Goal: Transaction & Acquisition: Book appointment/travel/reservation

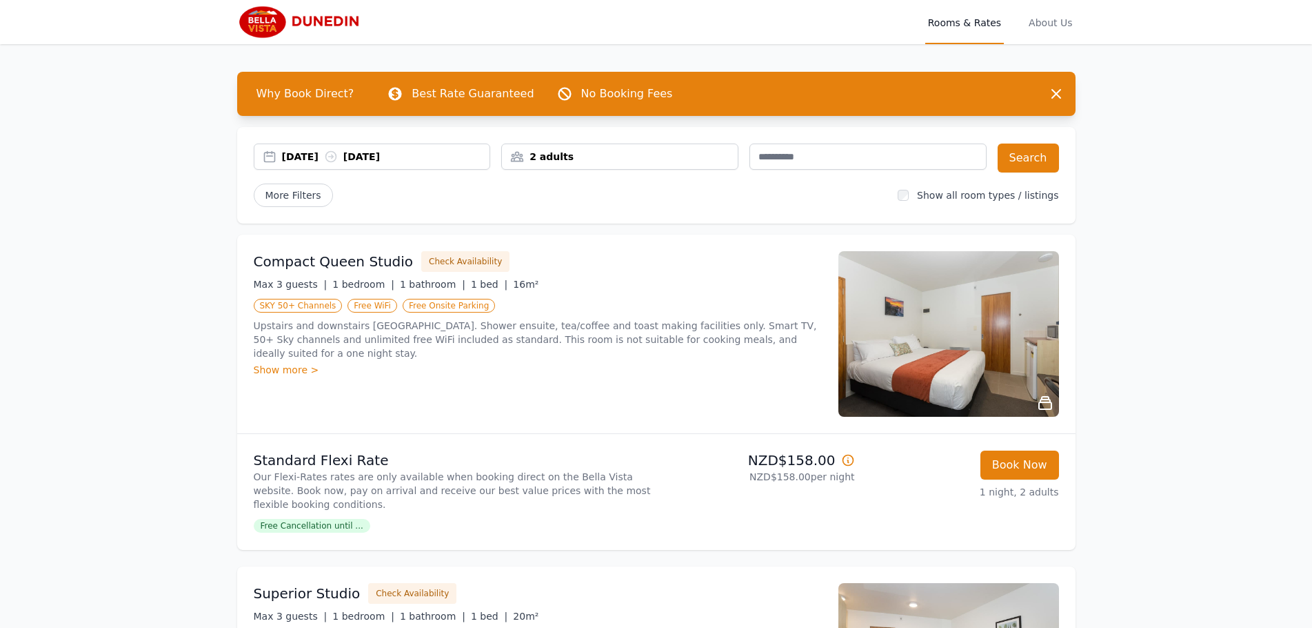
click at [303, 156] on div "[DATE] [DATE]" at bounding box center [386, 157] width 208 height 14
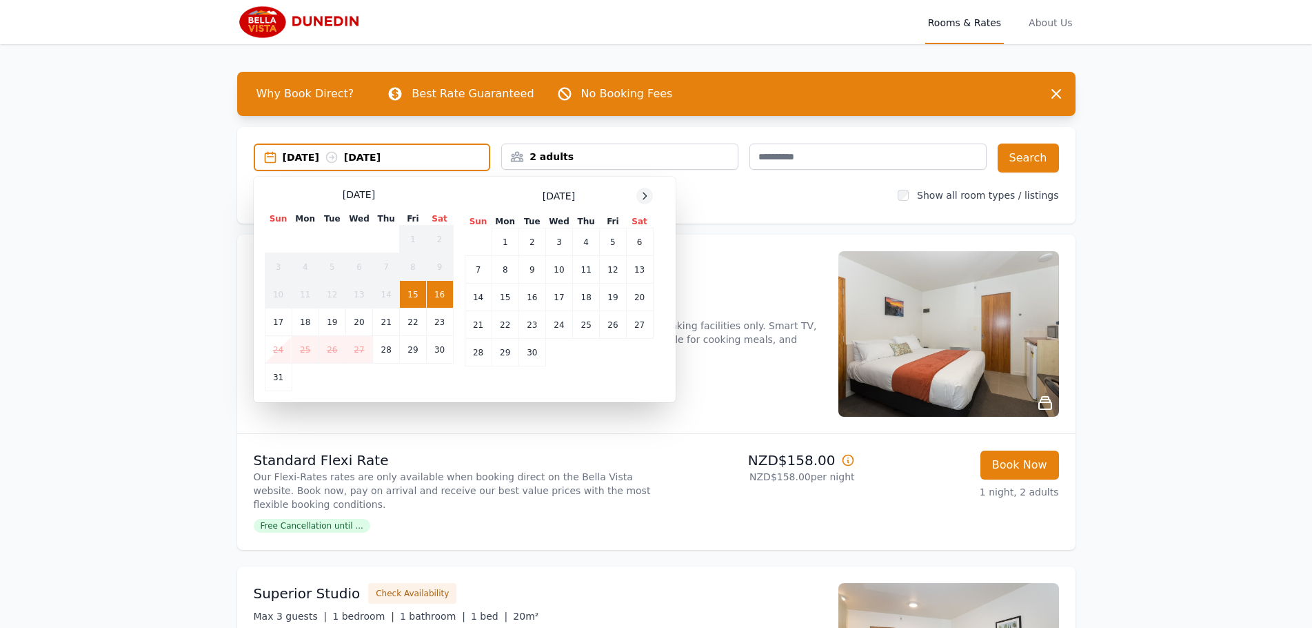
click at [643, 198] on icon at bounding box center [644, 195] width 11 height 11
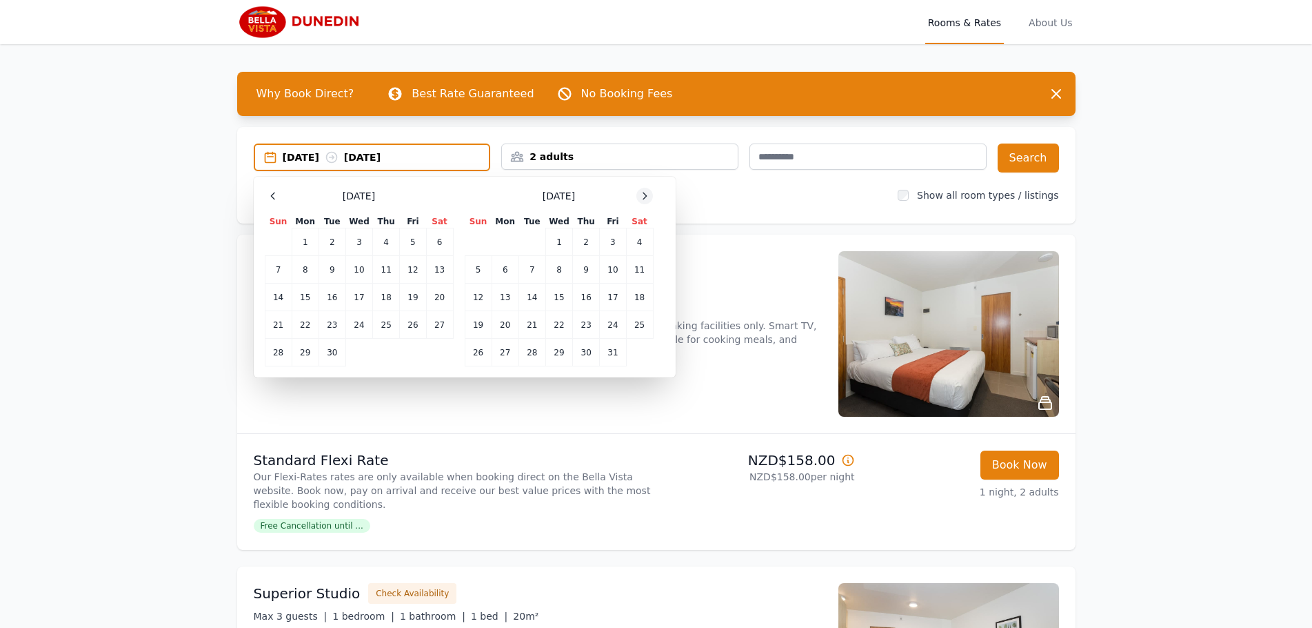
click at [643, 198] on icon at bounding box center [644, 195] width 11 height 11
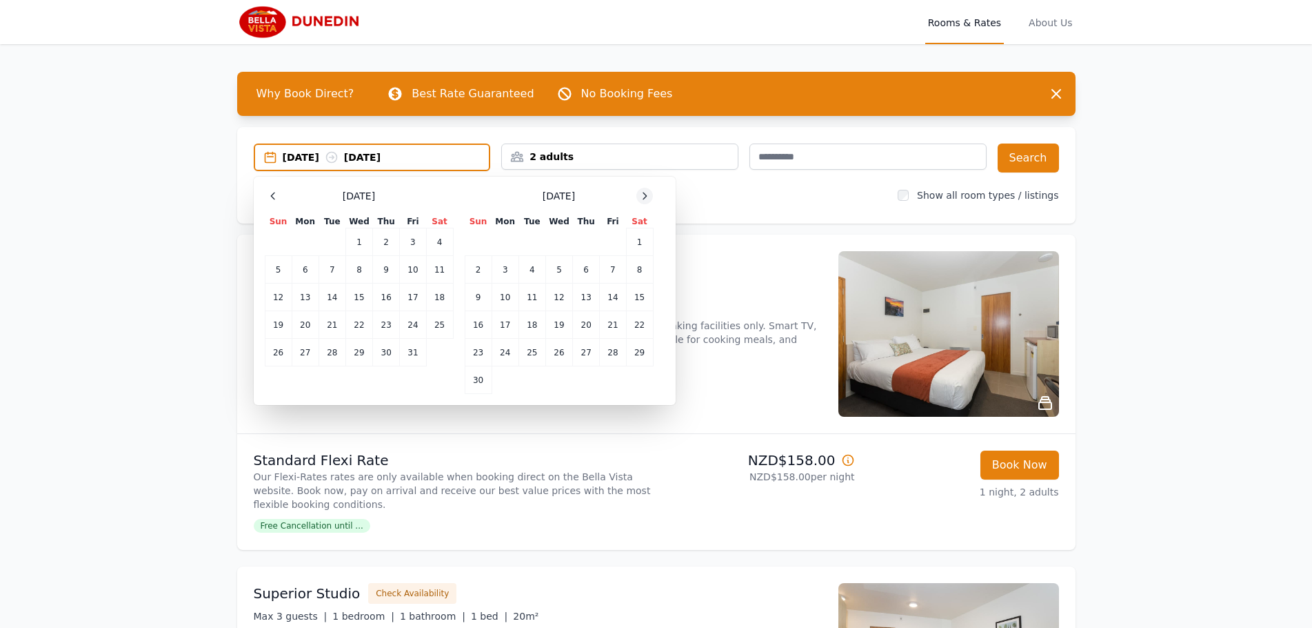
click at [643, 198] on icon at bounding box center [644, 195] width 11 height 11
click at [643, 197] on icon at bounding box center [644, 195] width 11 height 11
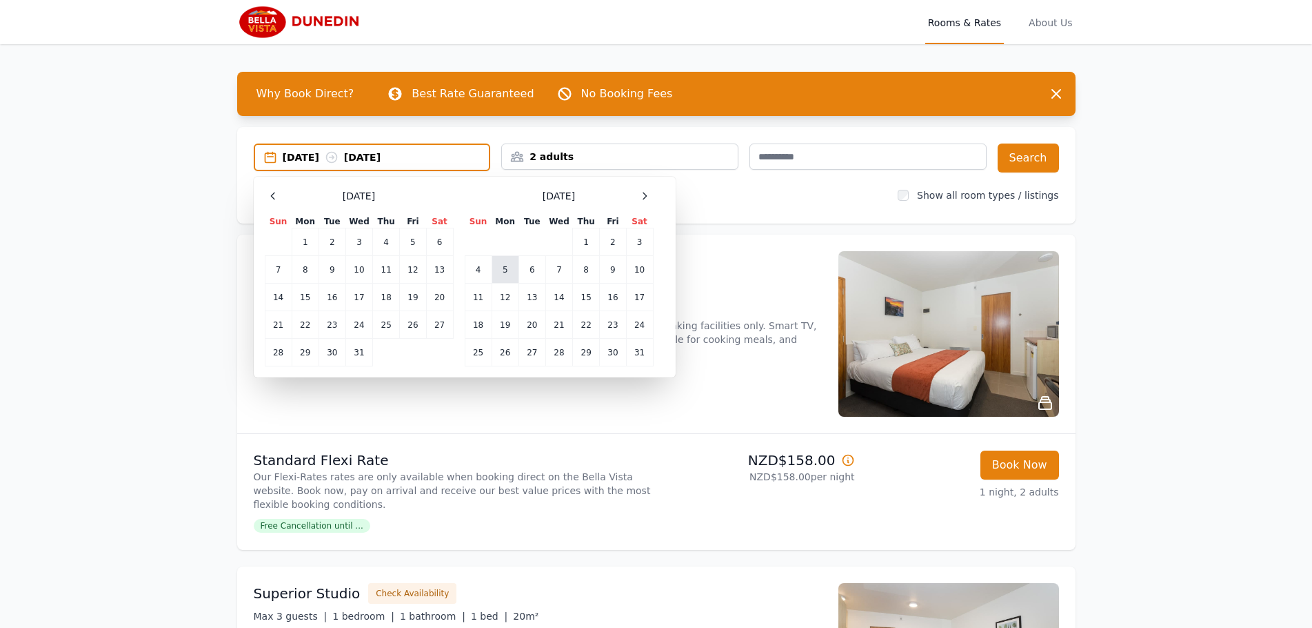
click at [506, 276] on td "5" at bounding box center [505, 270] width 27 height 28
click at [527, 270] on td "6" at bounding box center [532, 270] width 27 height 28
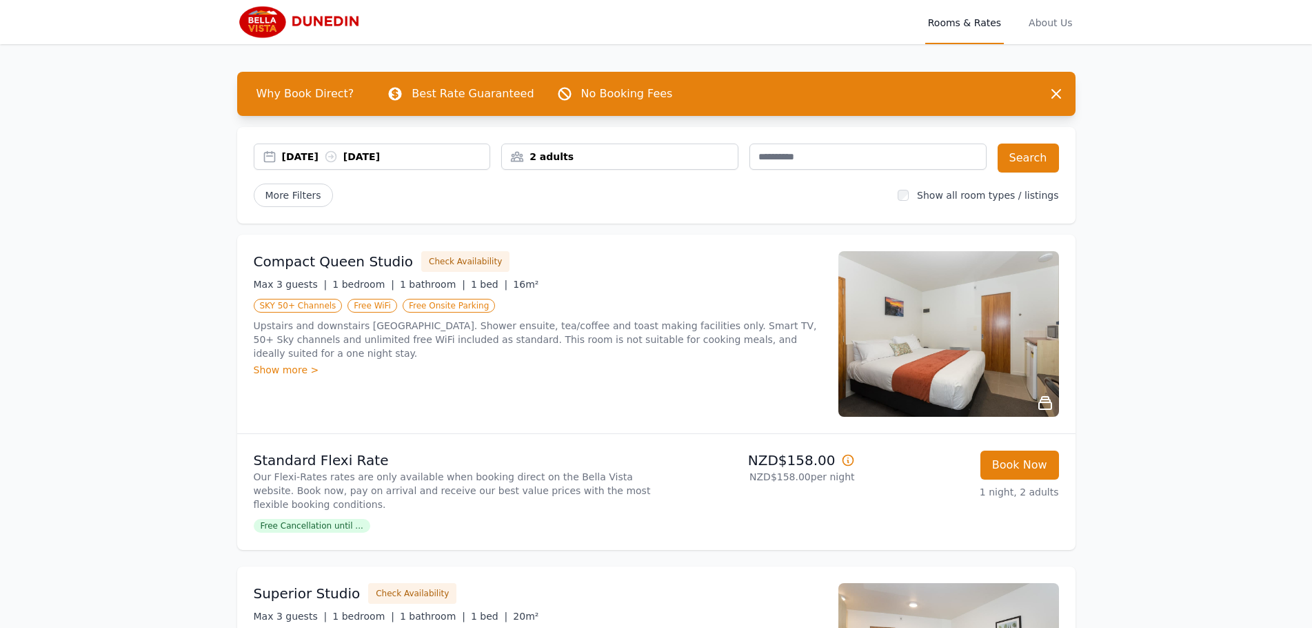
click at [576, 160] on div "2 adults" at bounding box center [620, 157] width 236 height 14
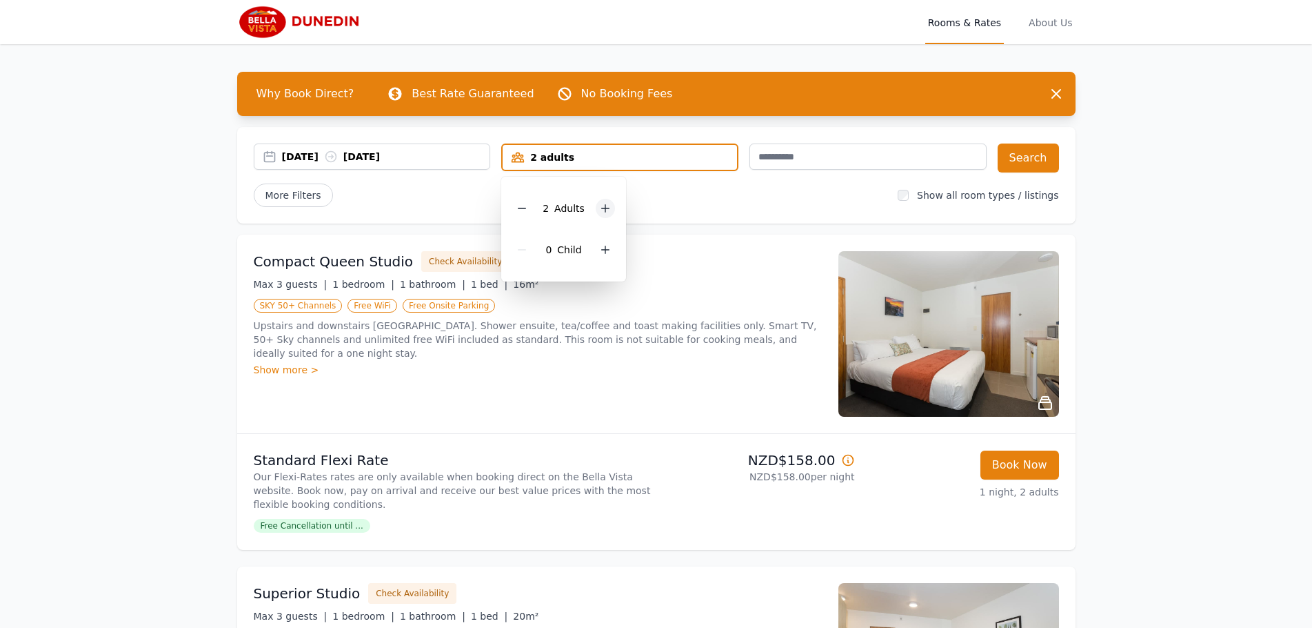
click at [602, 208] on icon at bounding box center [606, 209] width 8 height 8
click at [1036, 159] on button "Search" at bounding box center [1028, 157] width 61 height 29
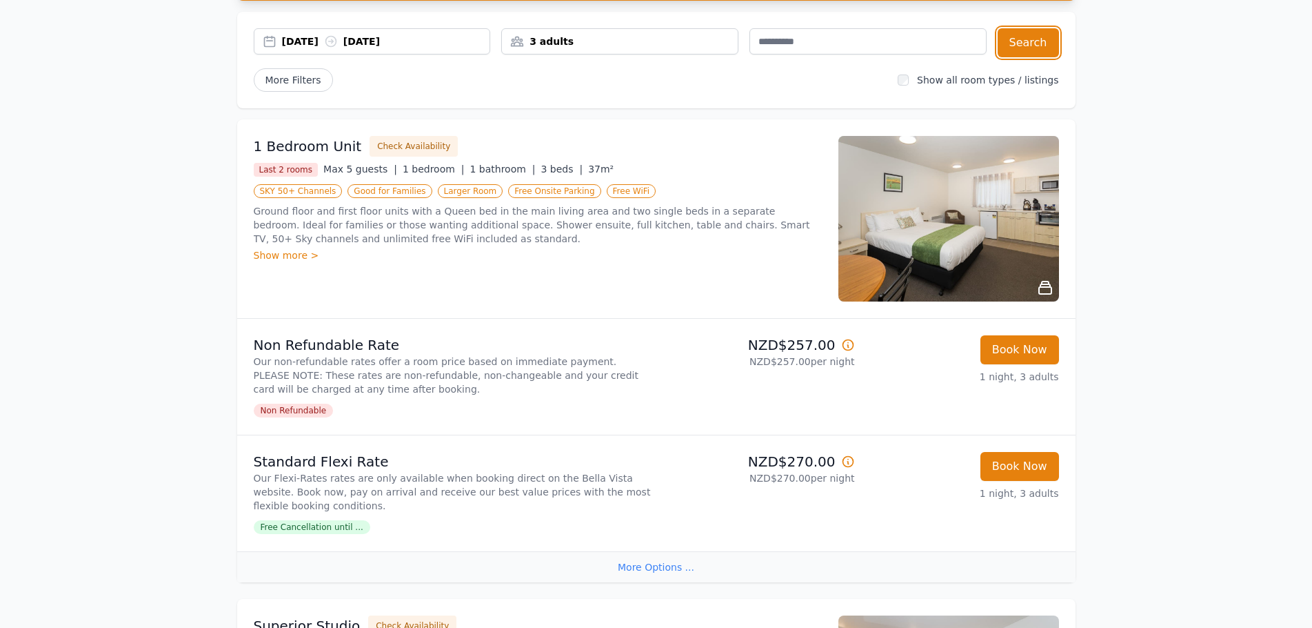
scroll to position [70, 0]
